Goal: Check status

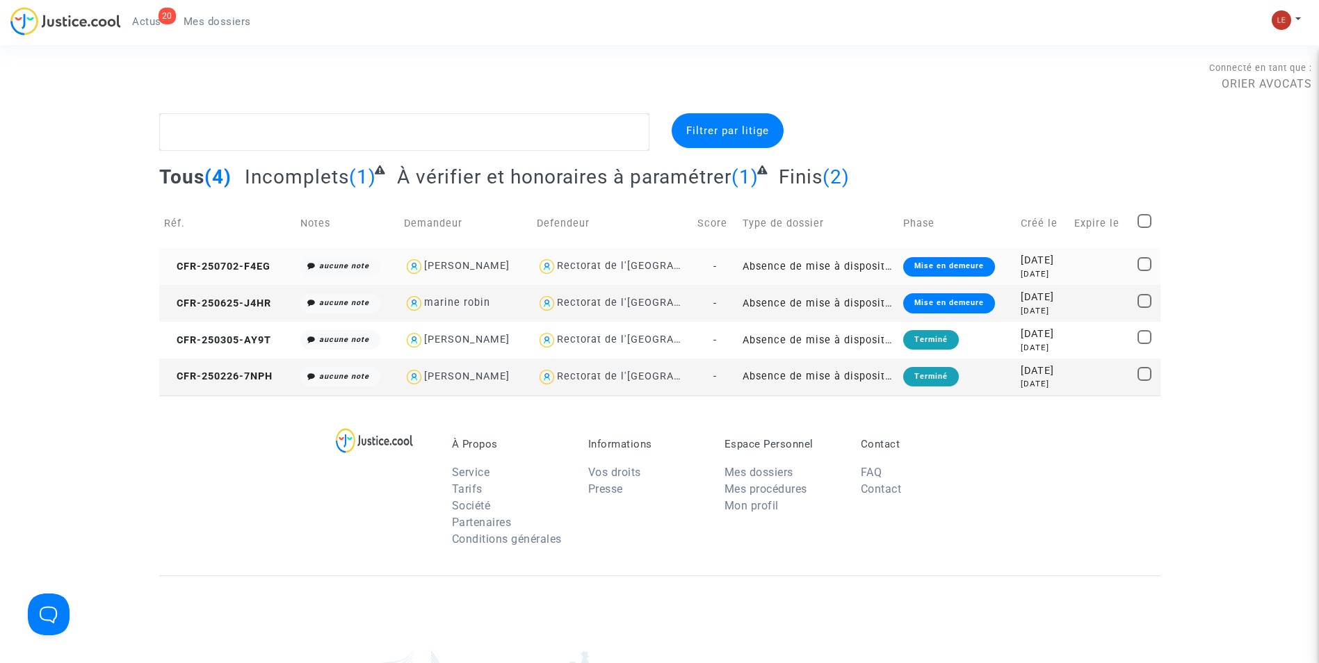
click at [813, 268] on td "Absence de mise à disposition d'AESH" at bounding box center [817, 266] width 161 height 37
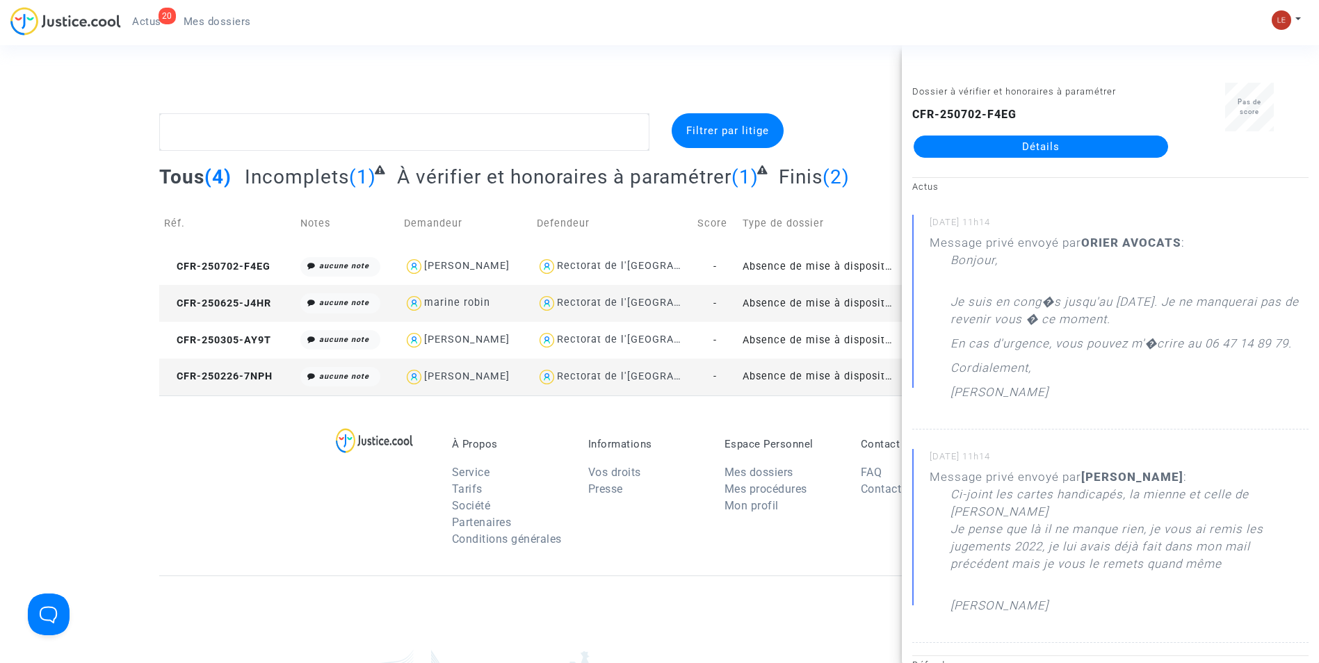
click at [1072, 291] on p "Je suis en cong�s jusqu'au [DATE]. Je ne manquerai pas de revenir vous � ce mom…" at bounding box center [1129, 305] width 358 height 59
click at [1075, 149] on link "Détails" at bounding box center [1040, 147] width 254 height 22
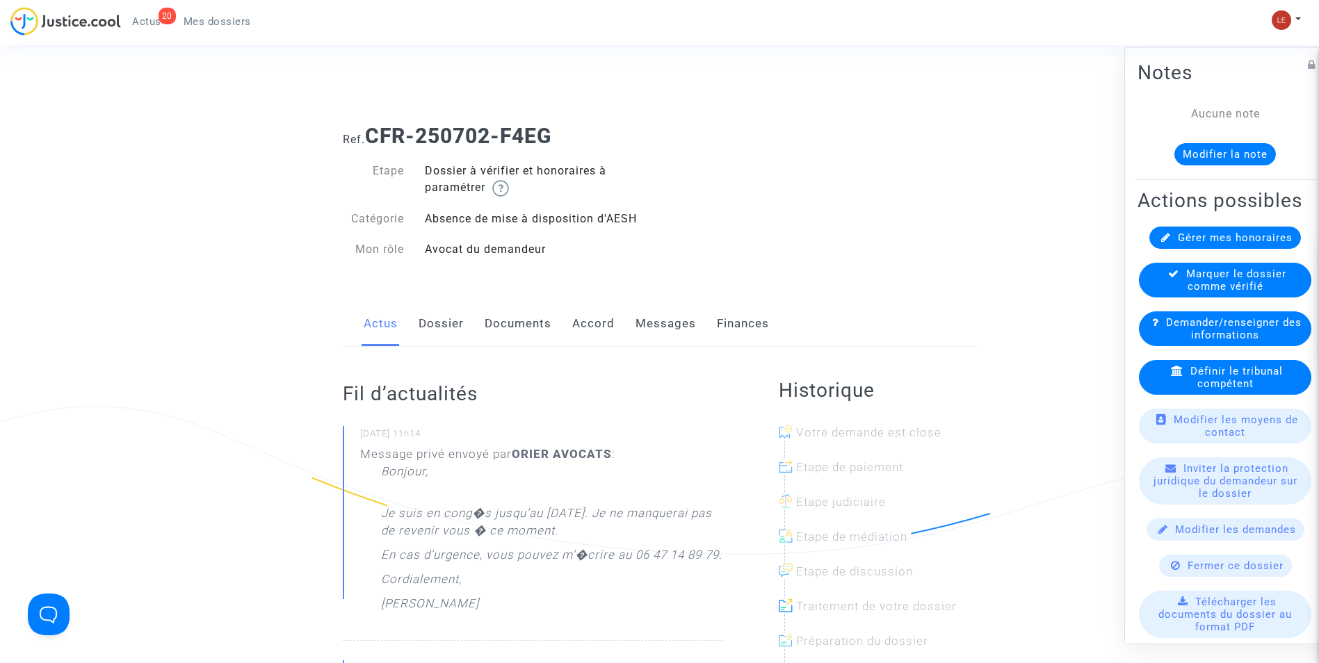
drag, startPoint x: 1123, startPoint y: 292, endPoint x: 1130, endPoint y: 295, distance: 7.5
drag, startPoint x: 1130, startPoint y: 295, endPoint x: 1034, endPoint y: 302, distance: 96.2
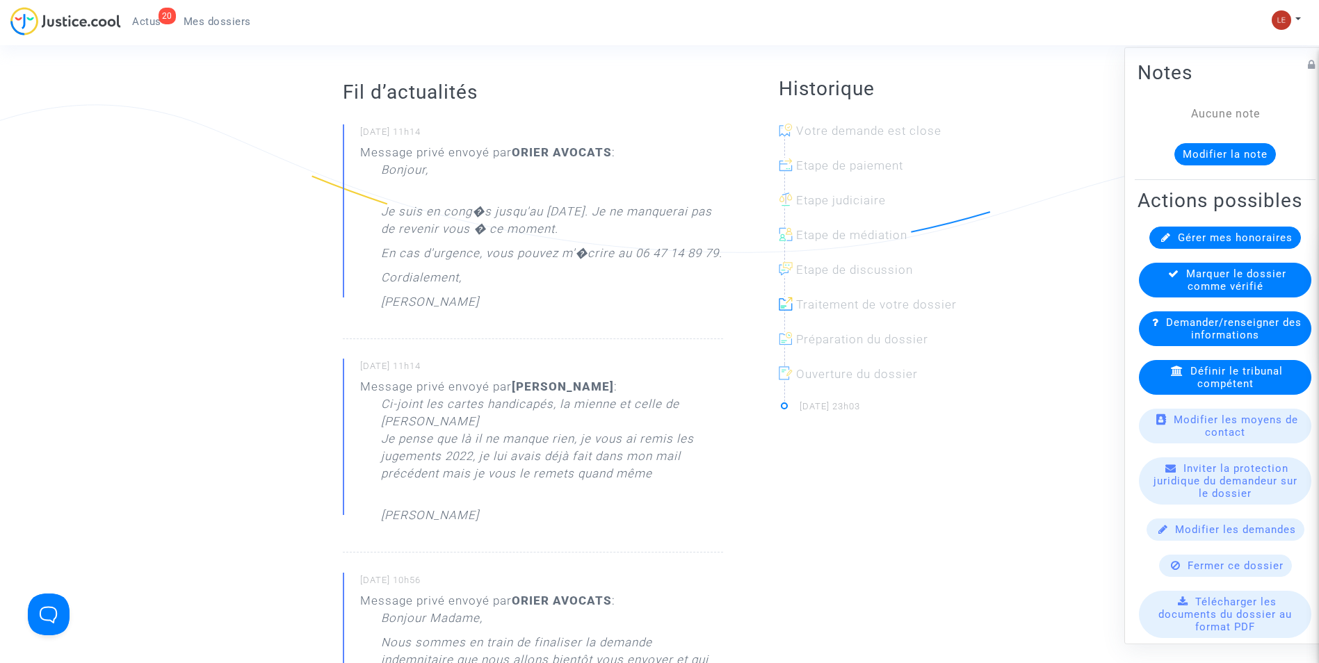
scroll to position [278, 0]
